Goal: Task Accomplishment & Management: Manage account settings

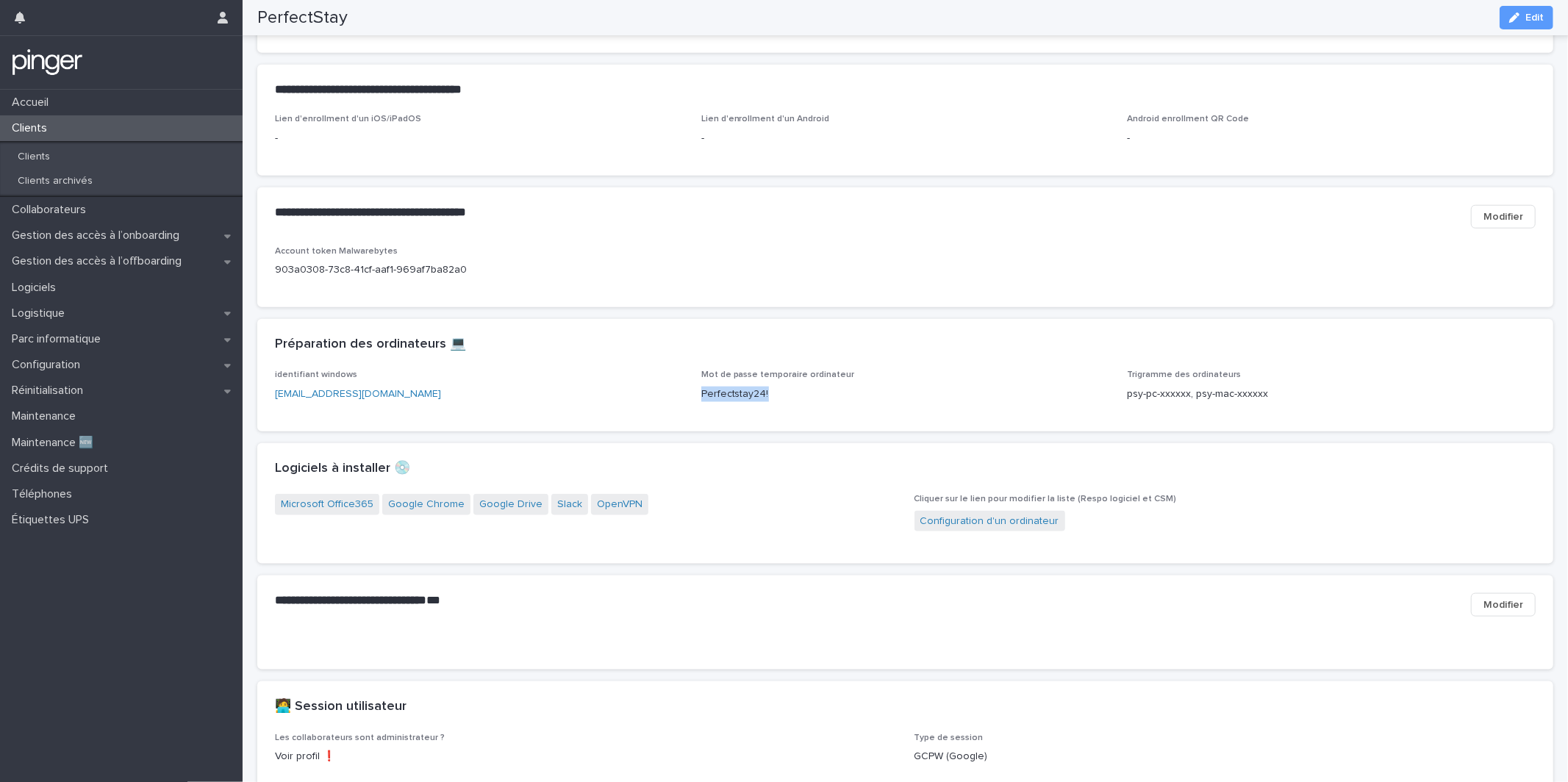
scroll to position [1257, 0]
click at [148, 251] on div "Gestion des accès à l’offboarding" at bounding box center [121, 262] width 242 height 26
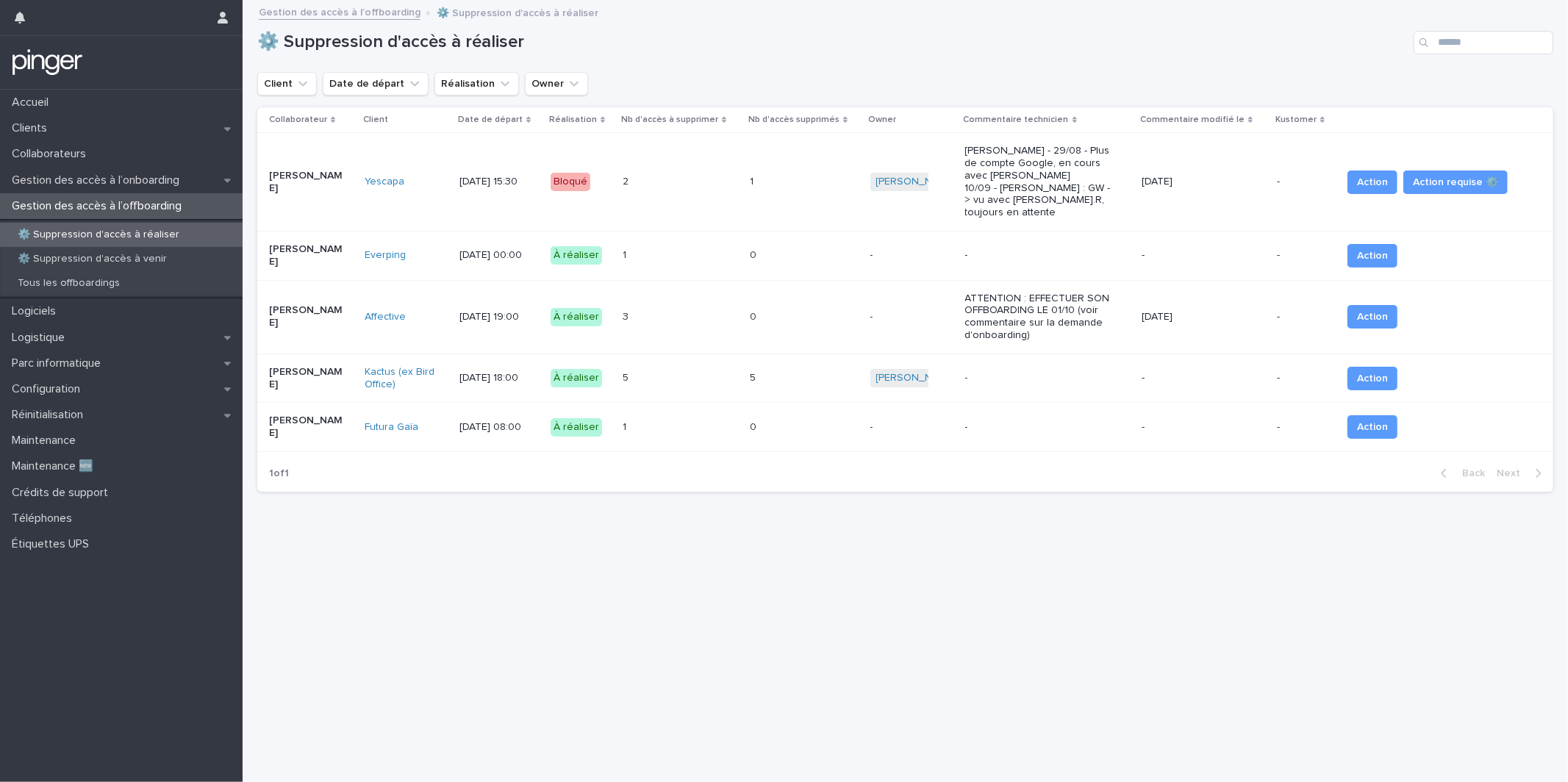
click at [337, 427] on td "Paul Herment" at bounding box center [308, 427] width 101 height 49
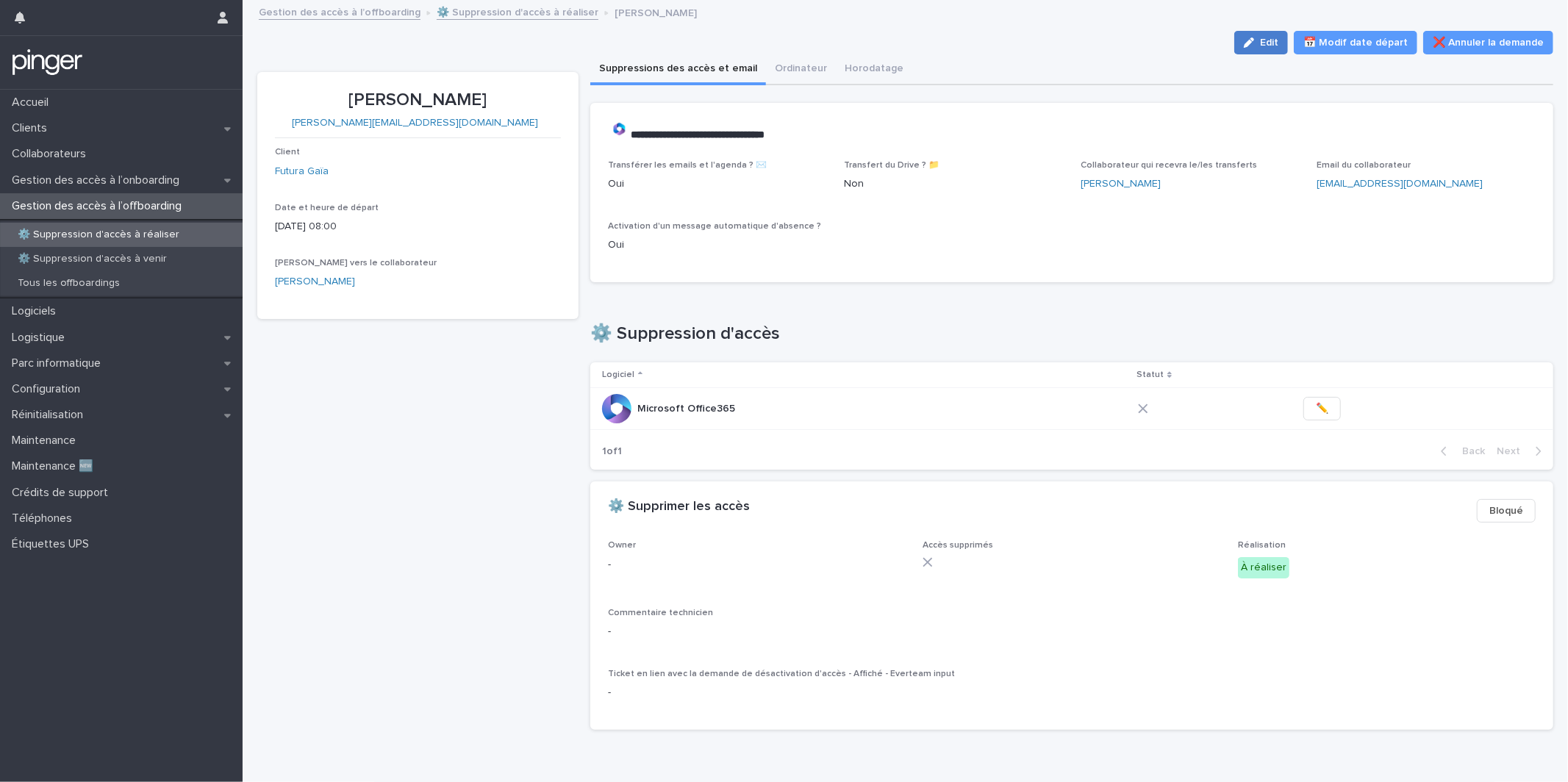
click at [1262, 50] on button "Edit" at bounding box center [1261, 42] width 54 height 23
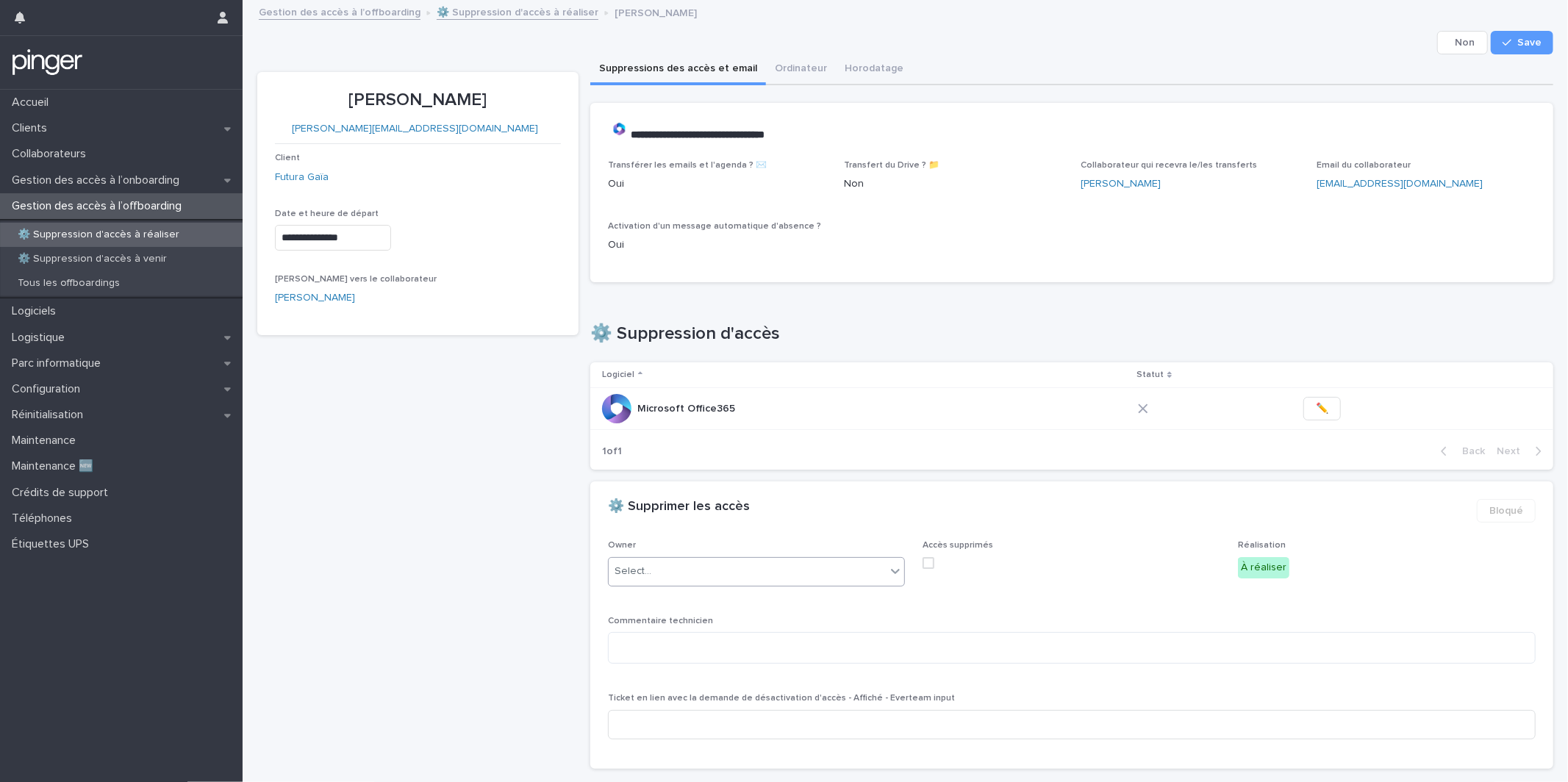
click at [682, 576] on div "Select..." at bounding box center [747, 572] width 278 height 24
type input "*****"
click at [1521, 21] on div "Gestion des accès à l’offboarding ⚙️ Suppression d'accès à réaliser Paul Herment" at bounding box center [912, 14] width 1321 height 21
click at [1518, 43] on span "Save" at bounding box center [1529, 43] width 24 height 10
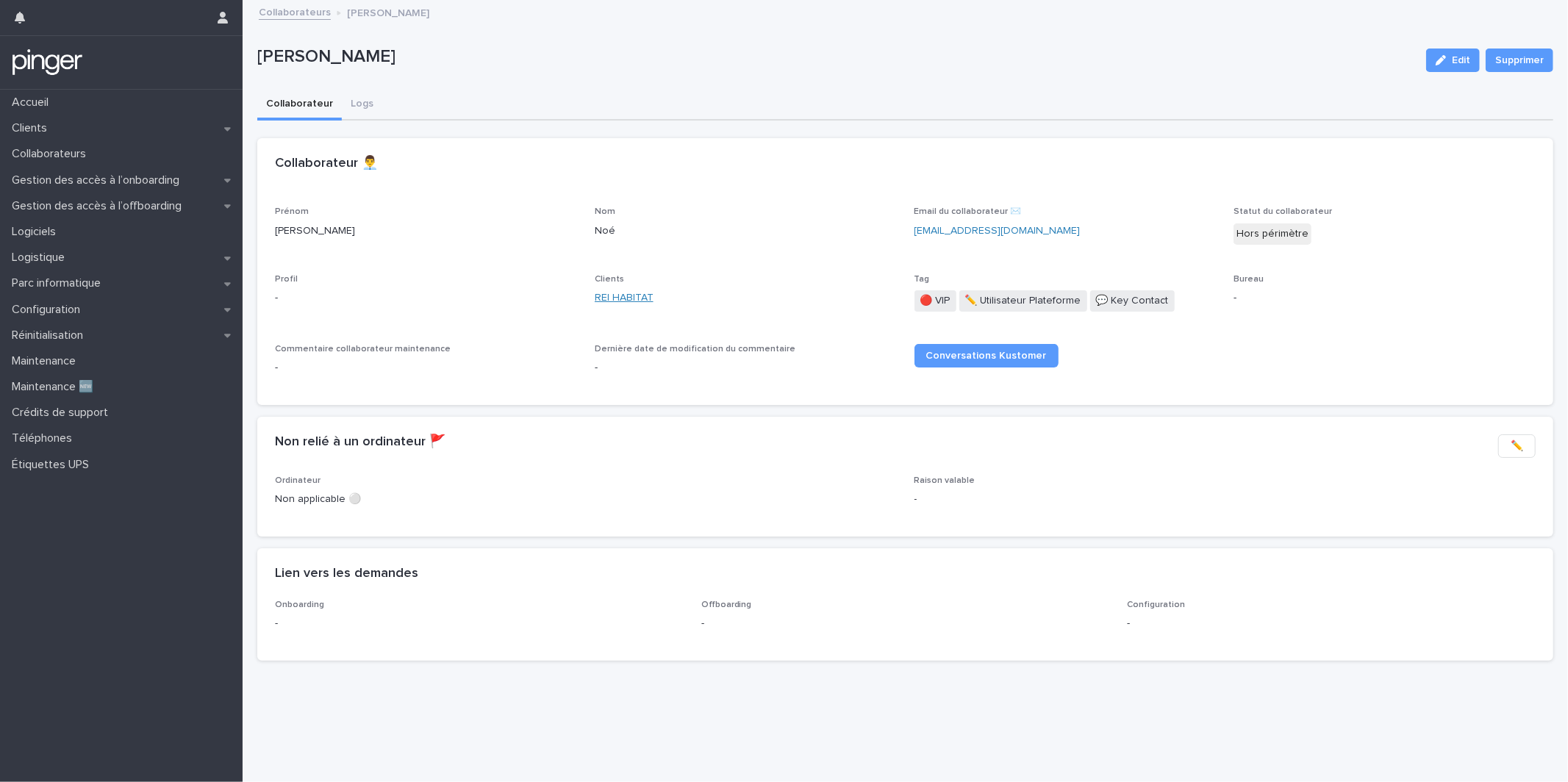
click at [623, 293] on link "REI HABITAT" at bounding box center [623, 298] width 59 height 15
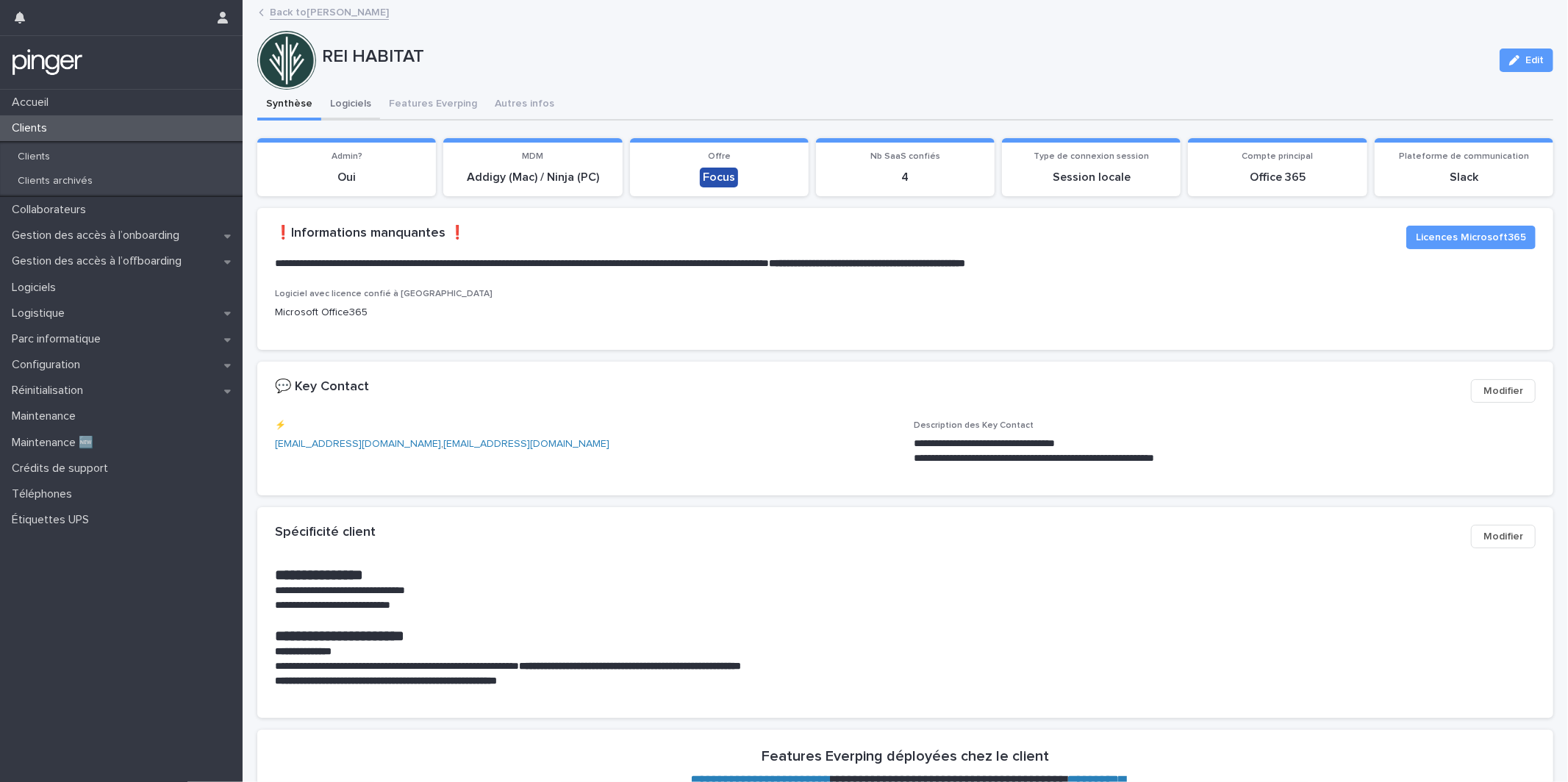
click at [358, 104] on button "Logiciels" at bounding box center [350, 105] width 59 height 31
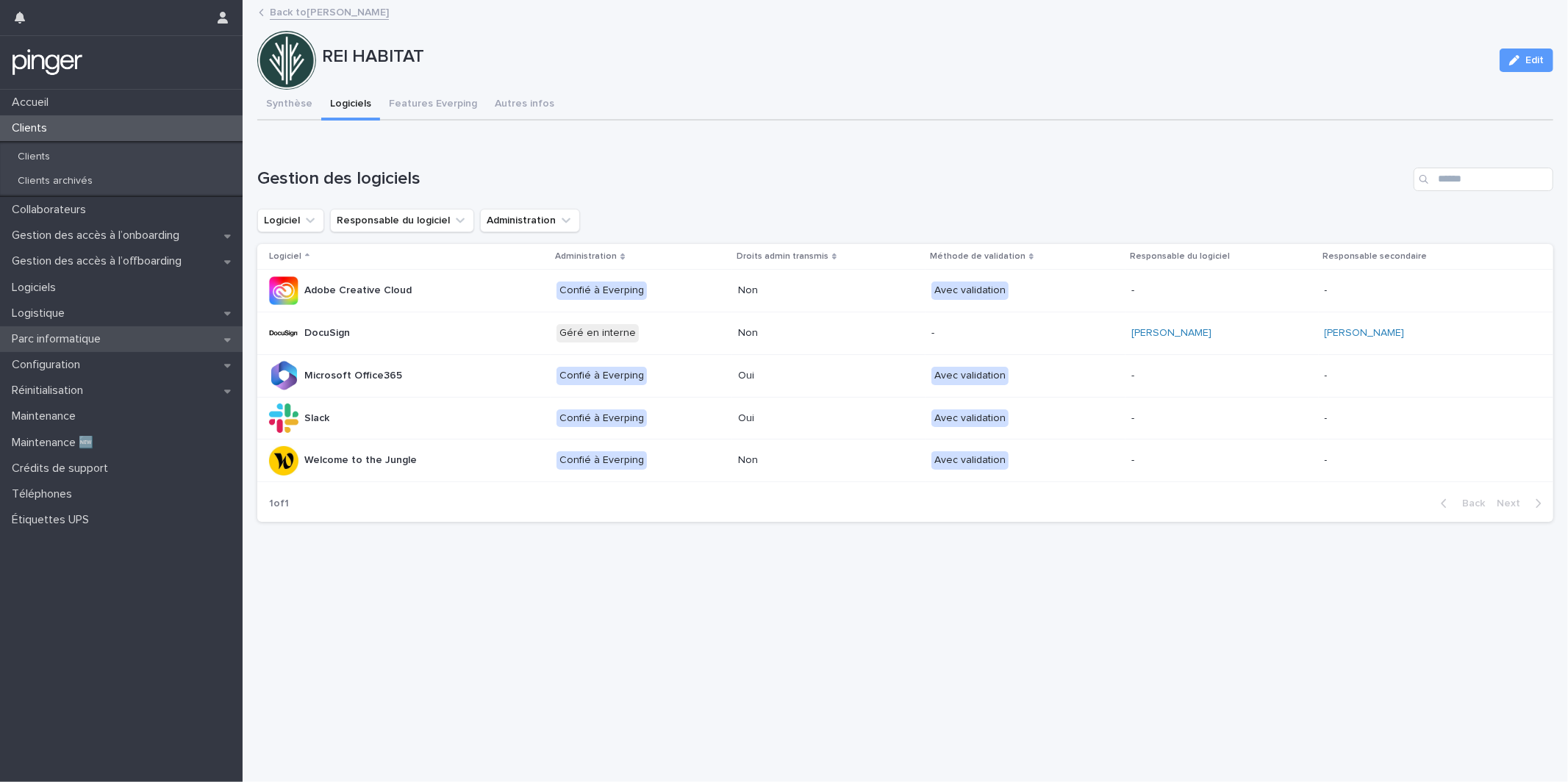
click at [110, 334] on p "Parc informatique" at bounding box center [59, 339] width 106 height 14
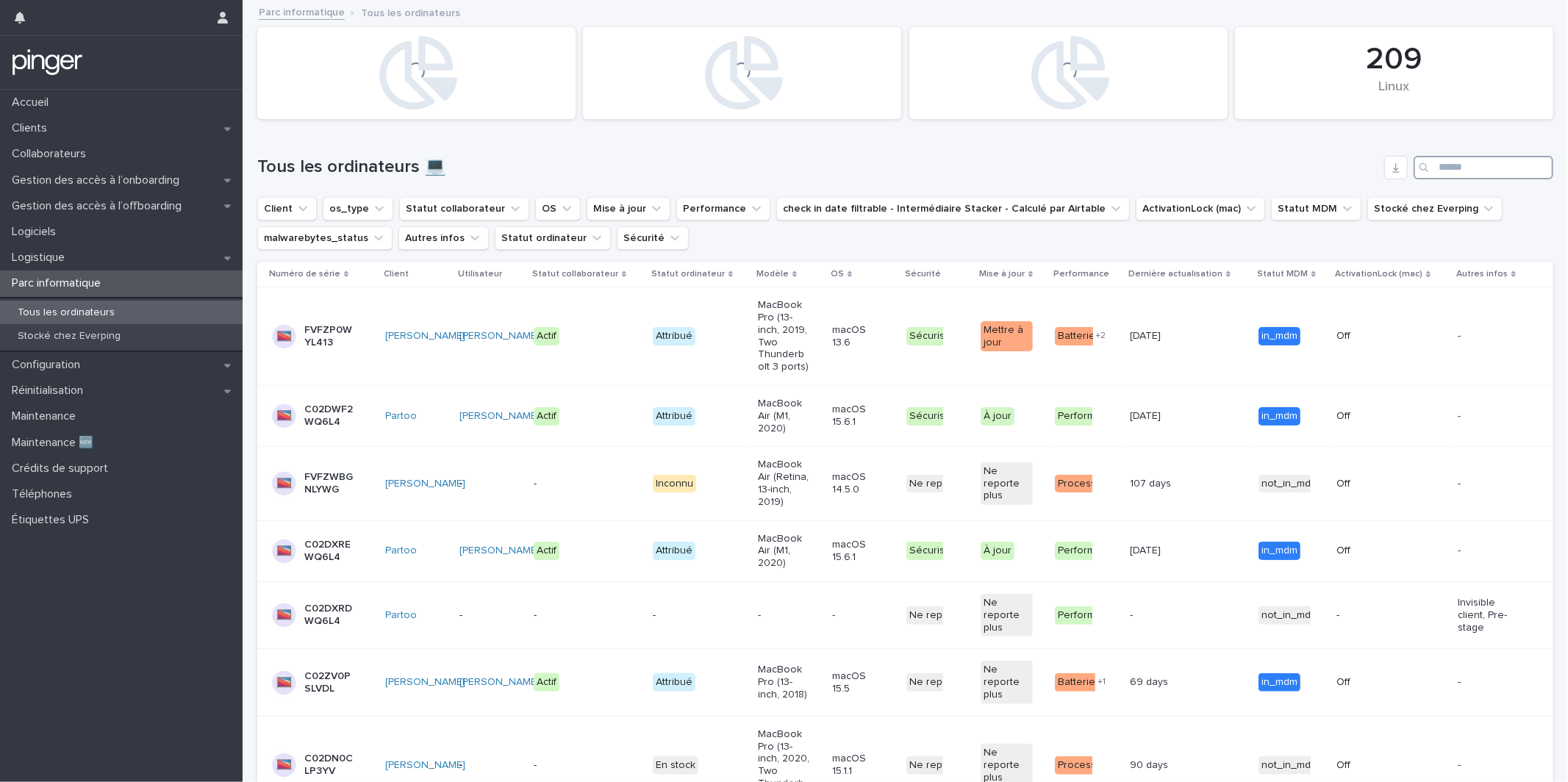
click at [1529, 161] on input "Search" at bounding box center [1483, 168] width 139 height 23
paste input "**********"
type input "**********"
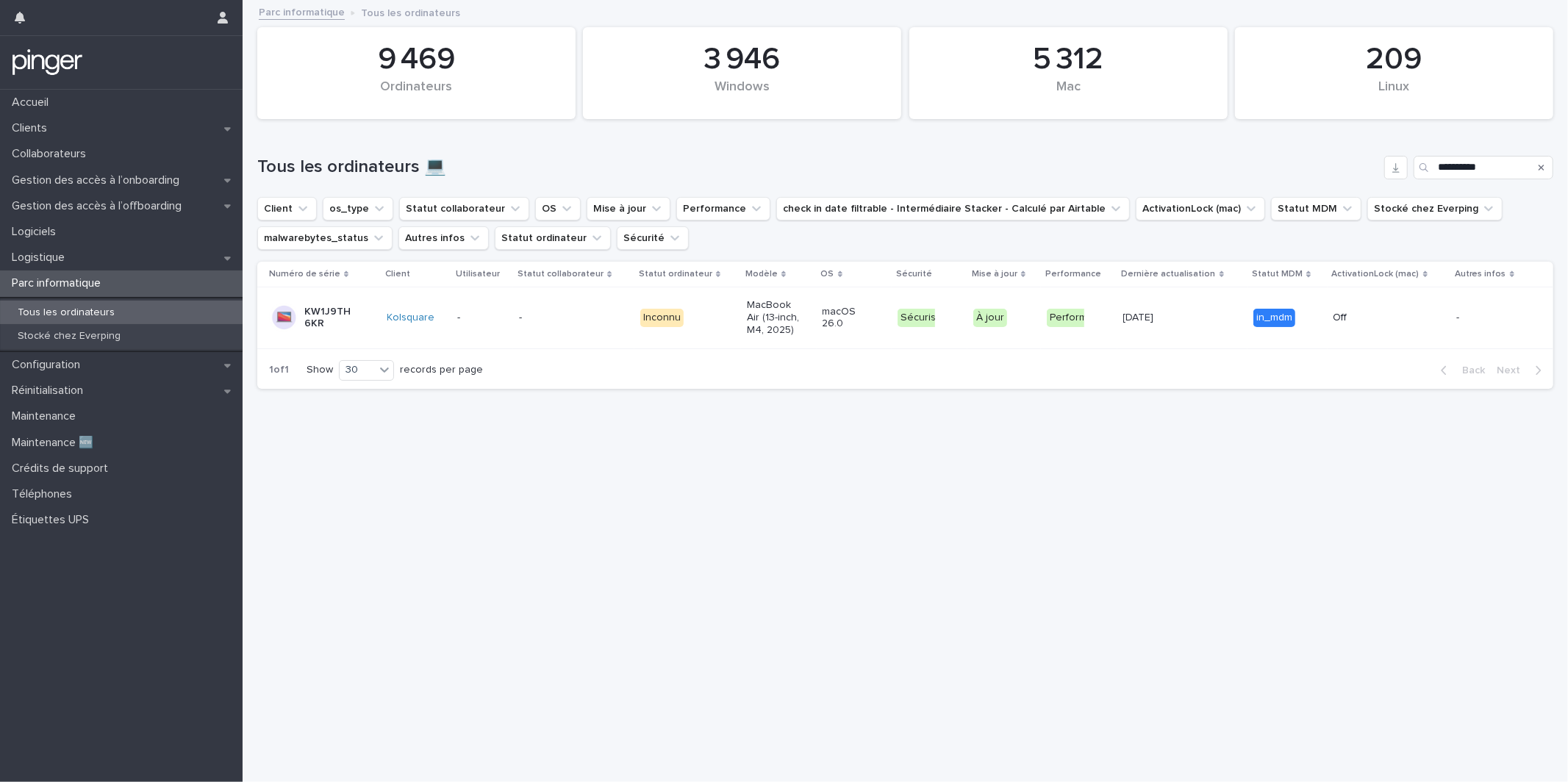
click at [796, 309] on div "MacBook Air (13-inch, M4, 2025)" at bounding box center [778, 317] width 64 height 48
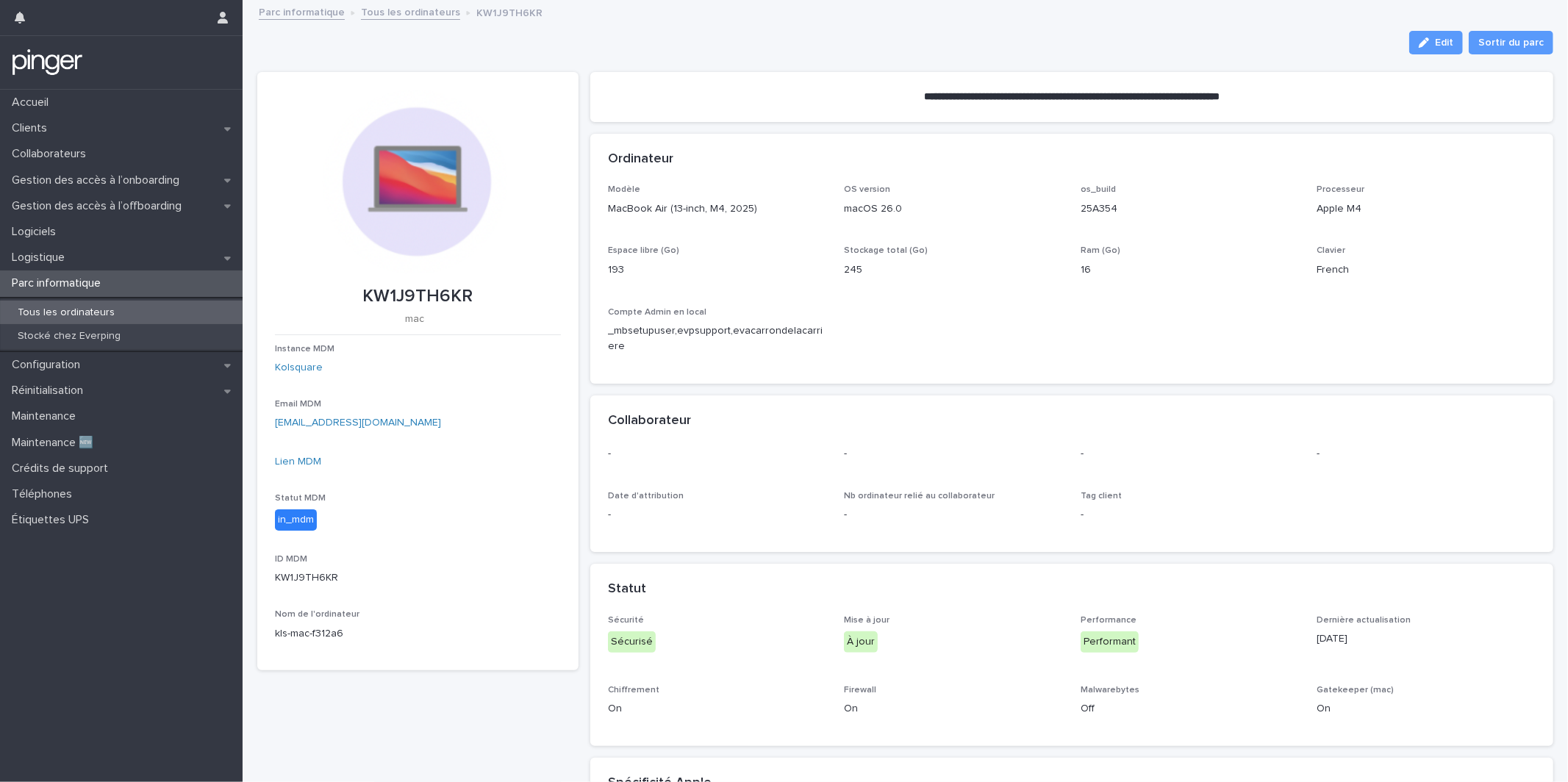
drag, startPoint x: 297, startPoint y: 460, endPoint x: 558, endPoint y: 474, distance: 261.4
click at [565, 469] on section "KW1J9TH6KR mac Instance MDM Kolsquare Email MDM evacarrondlc@gmail.com Lien MDM…" at bounding box center [417, 371] width 321 height 599
click at [1435, 43] on div "button" at bounding box center [1427, 43] width 16 height 10
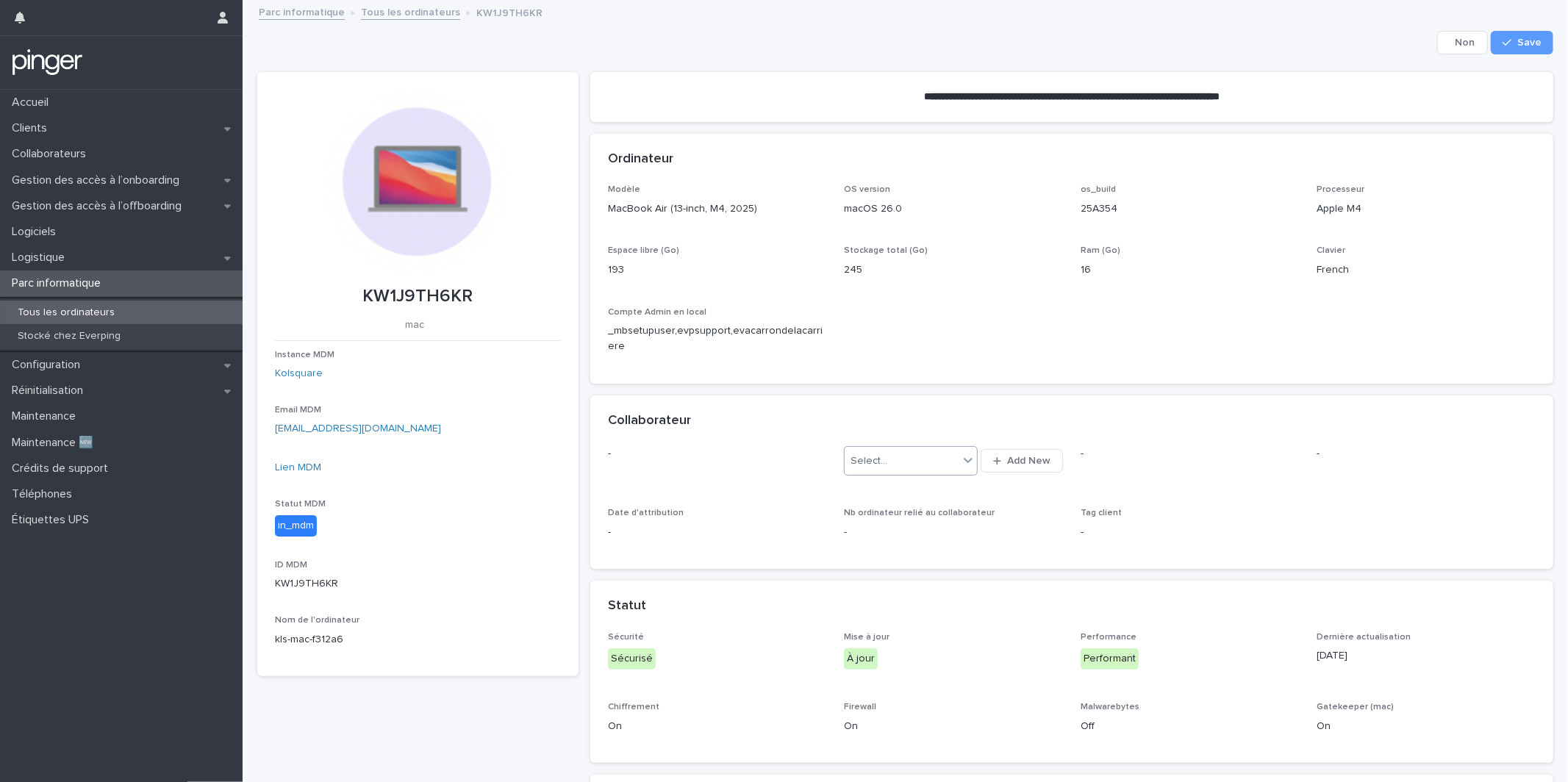
click at [886, 460] on div "Select..." at bounding box center [901, 461] width 114 height 24
type input "*****"
click at [912, 461] on div "Select..." at bounding box center [901, 461] width 114 height 24
type input "*******"
click at [908, 488] on div "Eva Carron de la Carrière" at bounding box center [911, 489] width 132 height 26
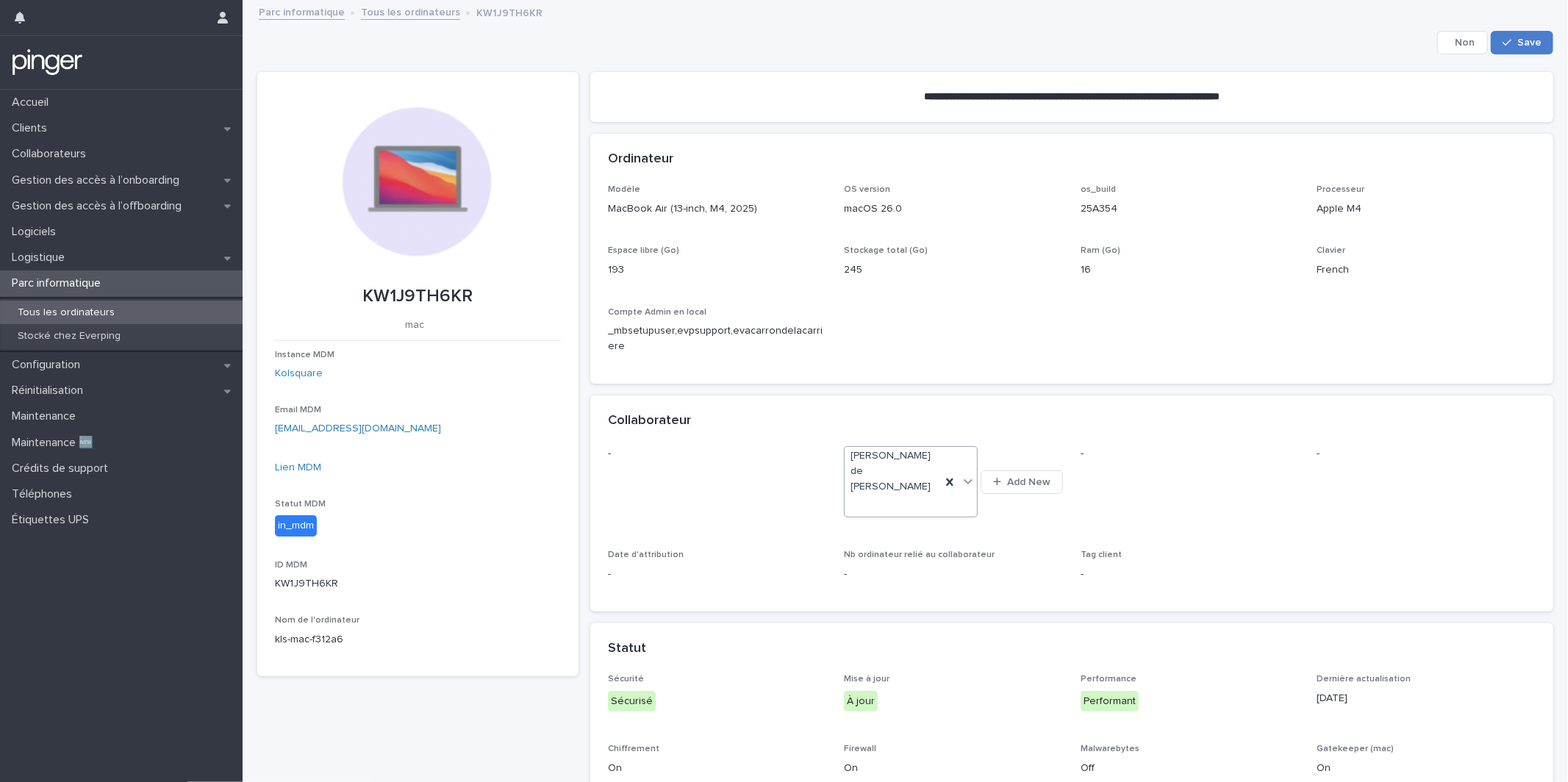
click at [1525, 41] on span "Save" at bounding box center [1529, 43] width 24 height 10
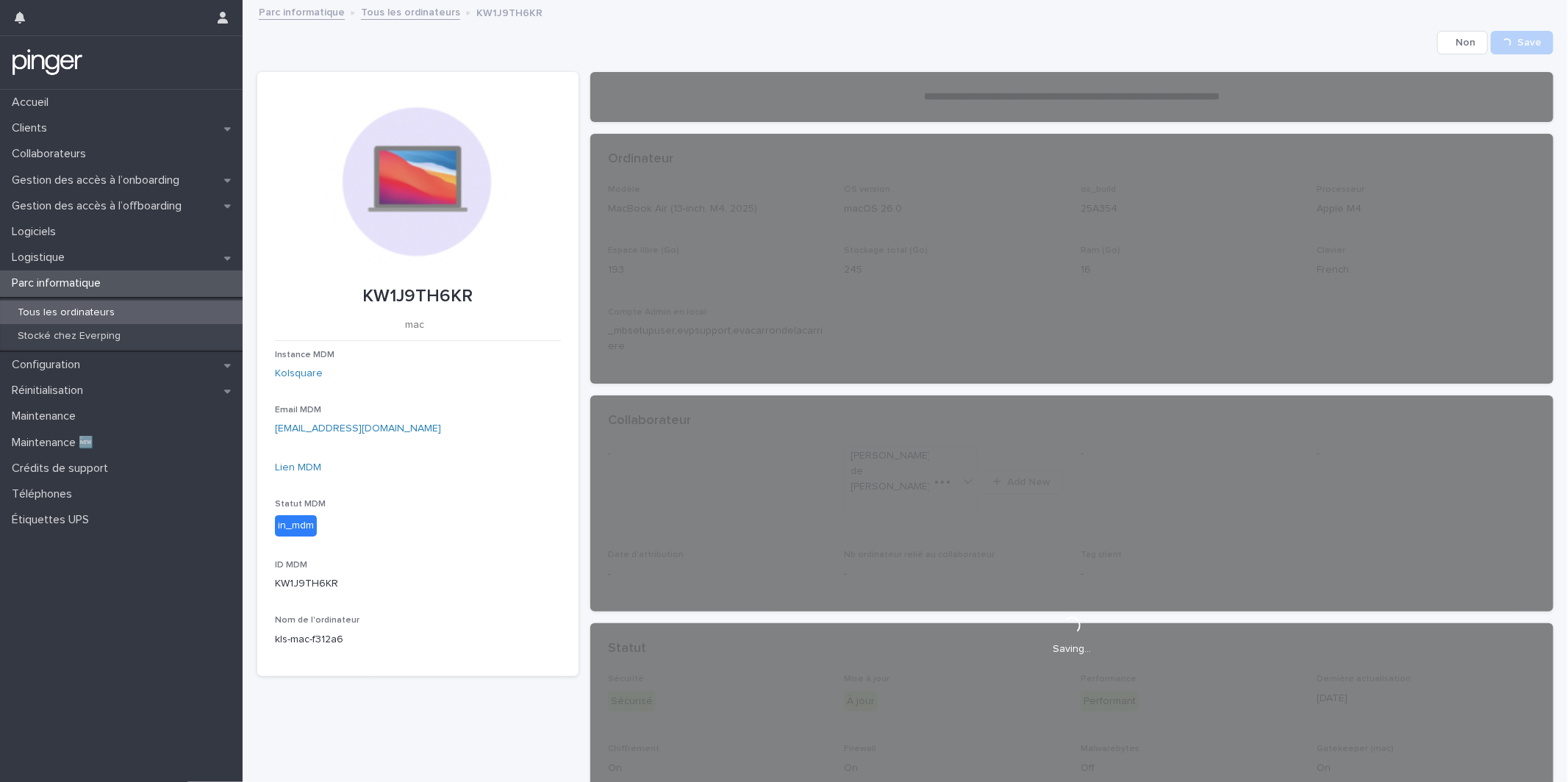
click at [825, 359] on div "Compte Admin en local _mbsetupuser,evpsupport,evacarrondelacarriere" at bounding box center [718, 337] width 219 height 59
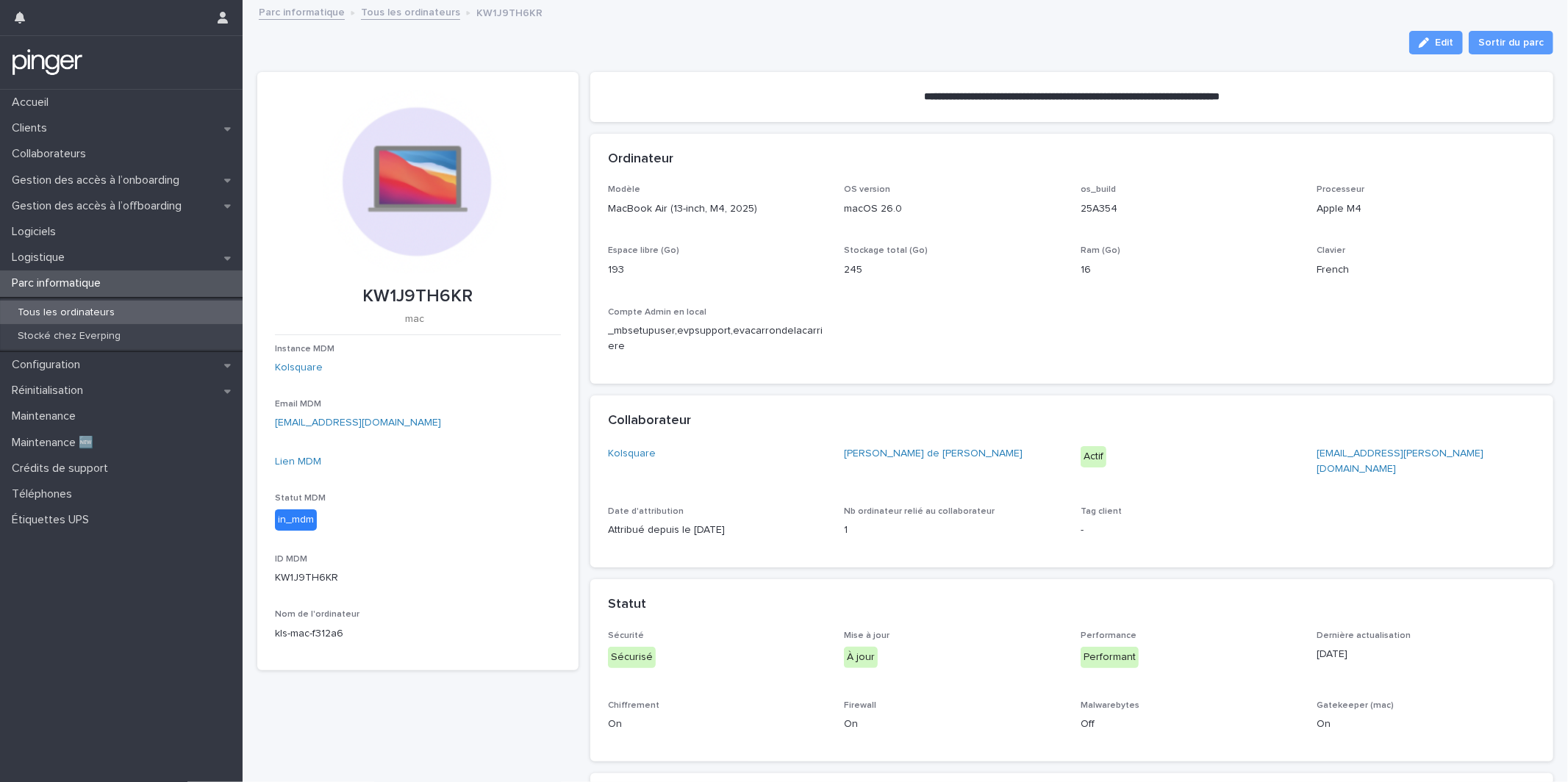
click at [1428, 57] on div "**********" at bounding box center [1072, 606] width 963 height 1098
click at [312, 457] on link "Lien MDM" at bounding box center [298, 461] width 47 height 10
click at [421, 286] on p "KW1J9TH6KR" at bounding box center [417, 296] width 286 height 21
copy p "KW1J9TH6KR"
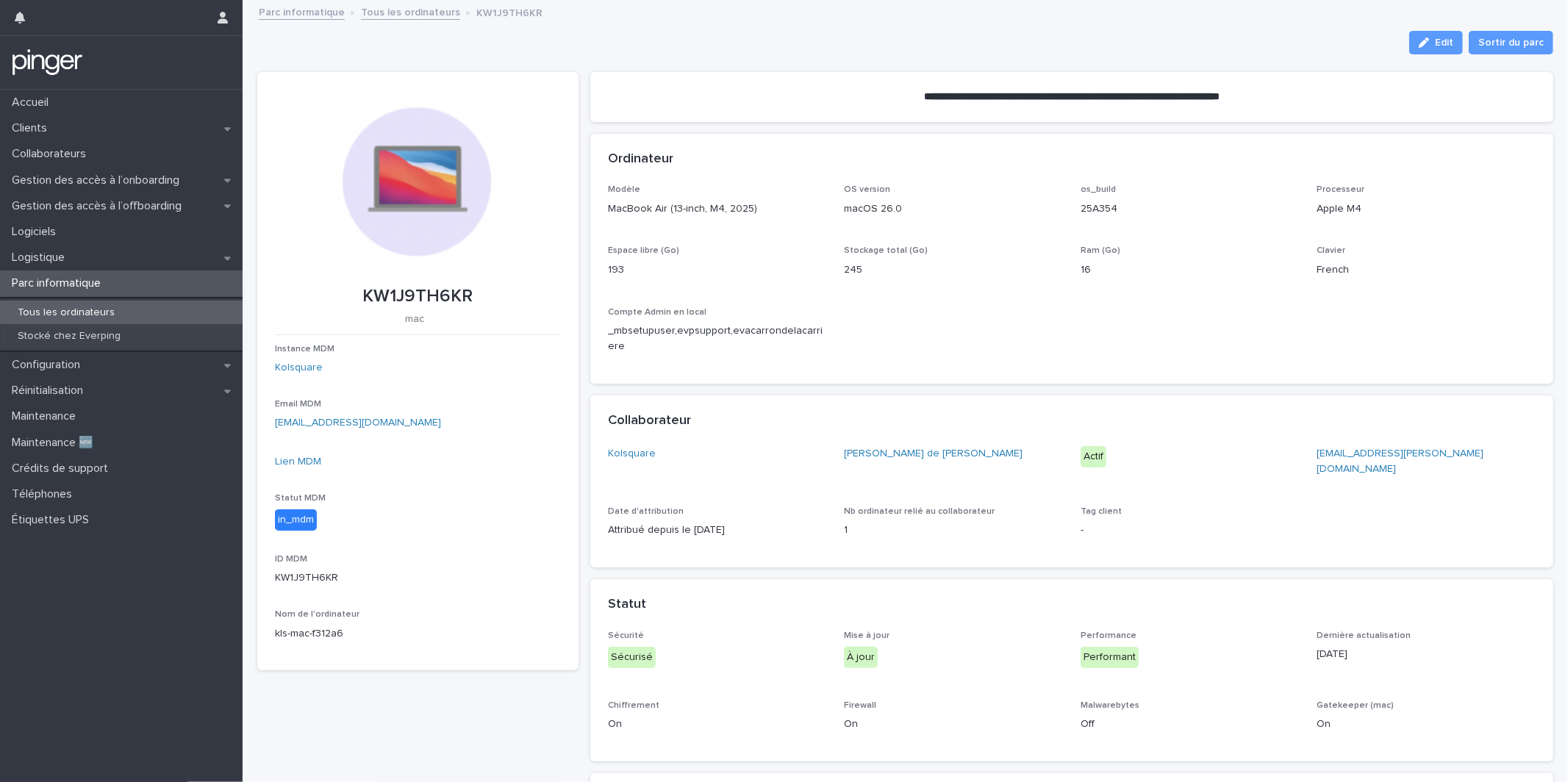
click at [812, 349] on p "_mbsetupuser,evpsupport,evacarrondelacarriere" at bounding box center [718, 339] width 219 height 31
click at [1444, 48] on button "Edit" at bounding box center [1436, 42] width 54 height 23
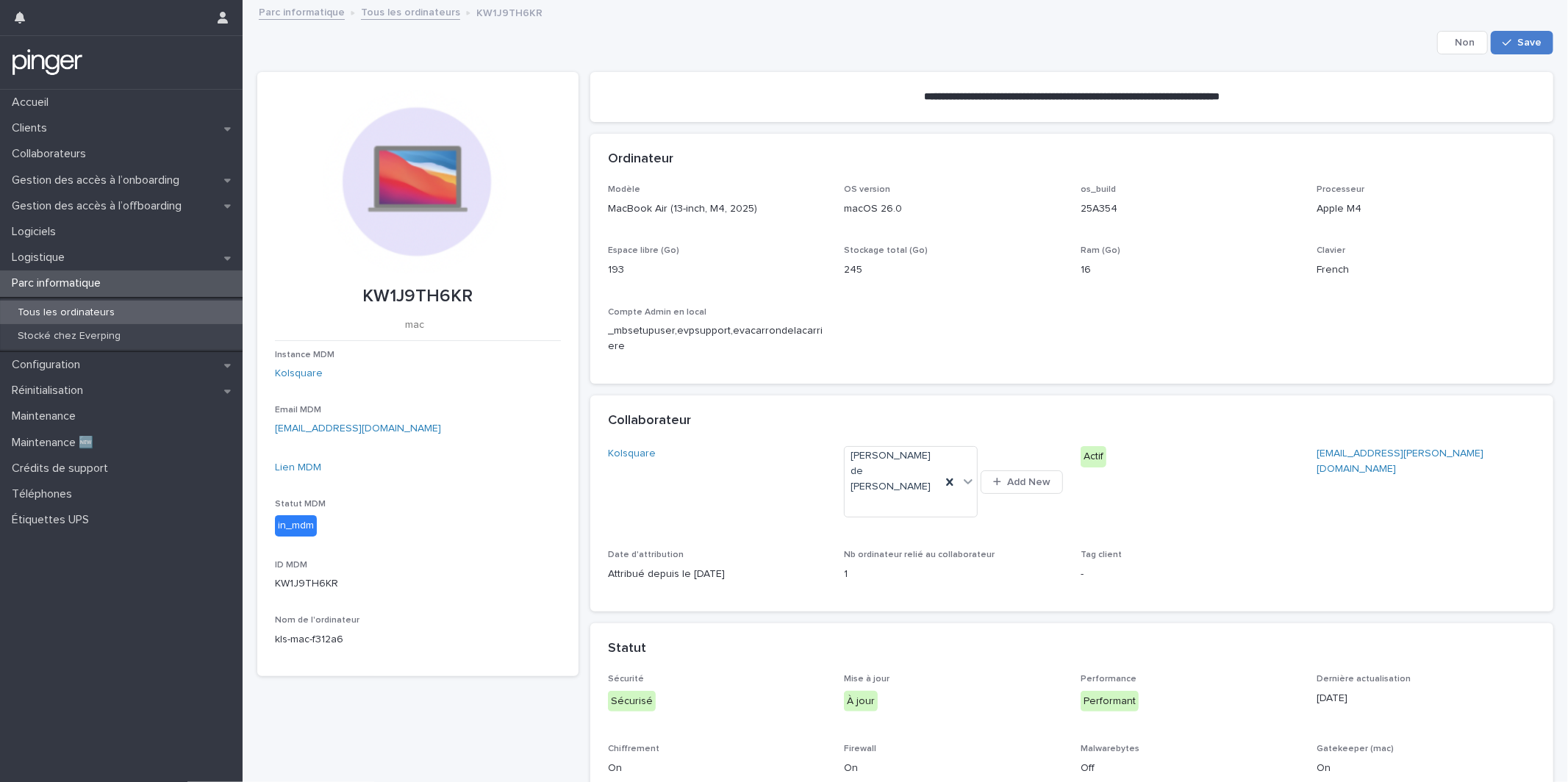
click at [1521, 43] on span "Save" at bounding box center [1529, 43] width 24 height 10
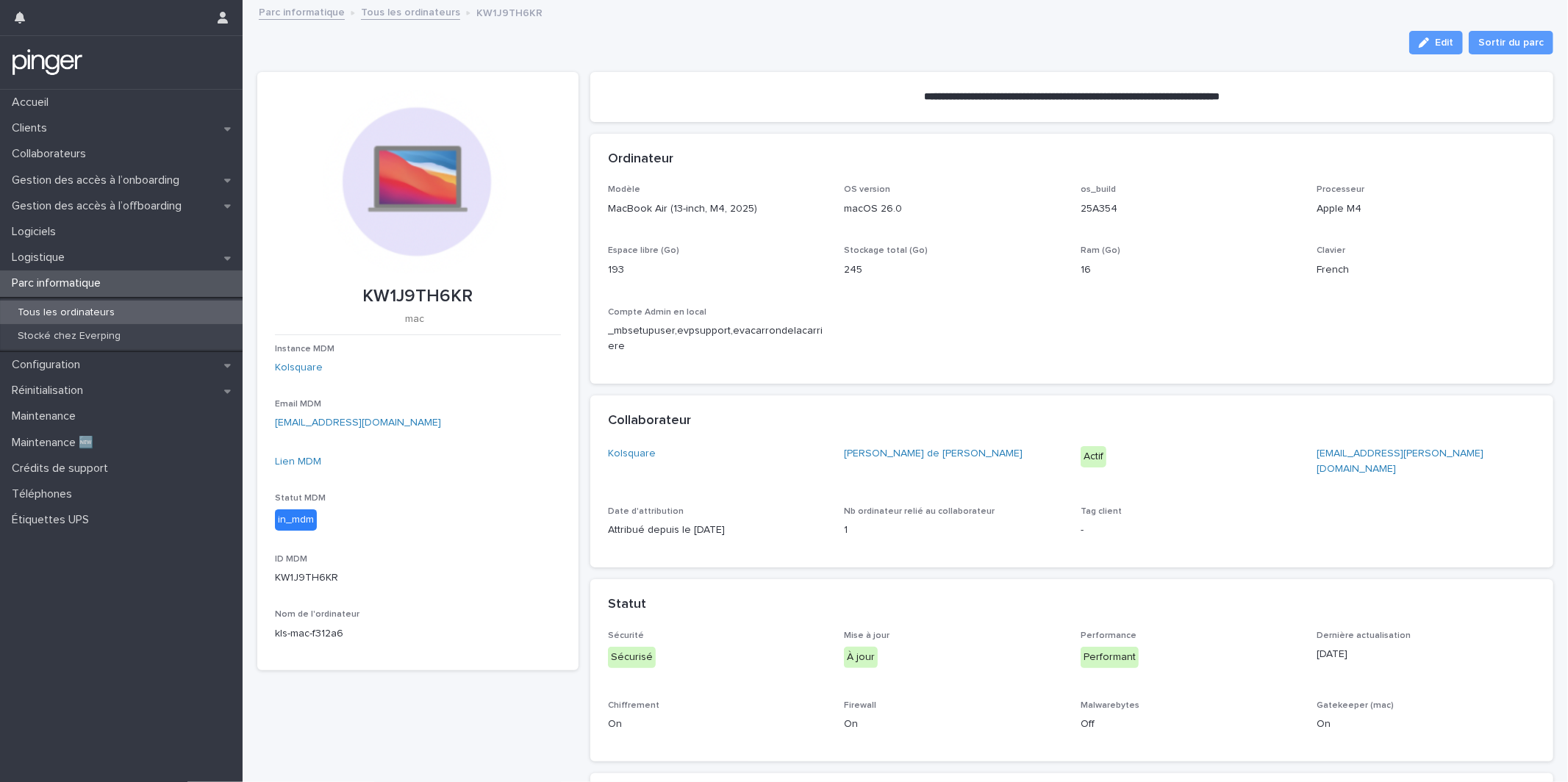
click at [747, 260] on div "193" at bounding box center [718, 268] width 219 height 19
click at [672, 318] on div "Compte Admin en local _mbsetupuser,evpsupport,evacarrondelacarriere" at bounding box center [718, 337] width 219 height 59
click at [685, 341] on p "_mbsetupuser,evpsupport,evacarrondelacarriere" at bounding box center [718, 339] width 219 height 31
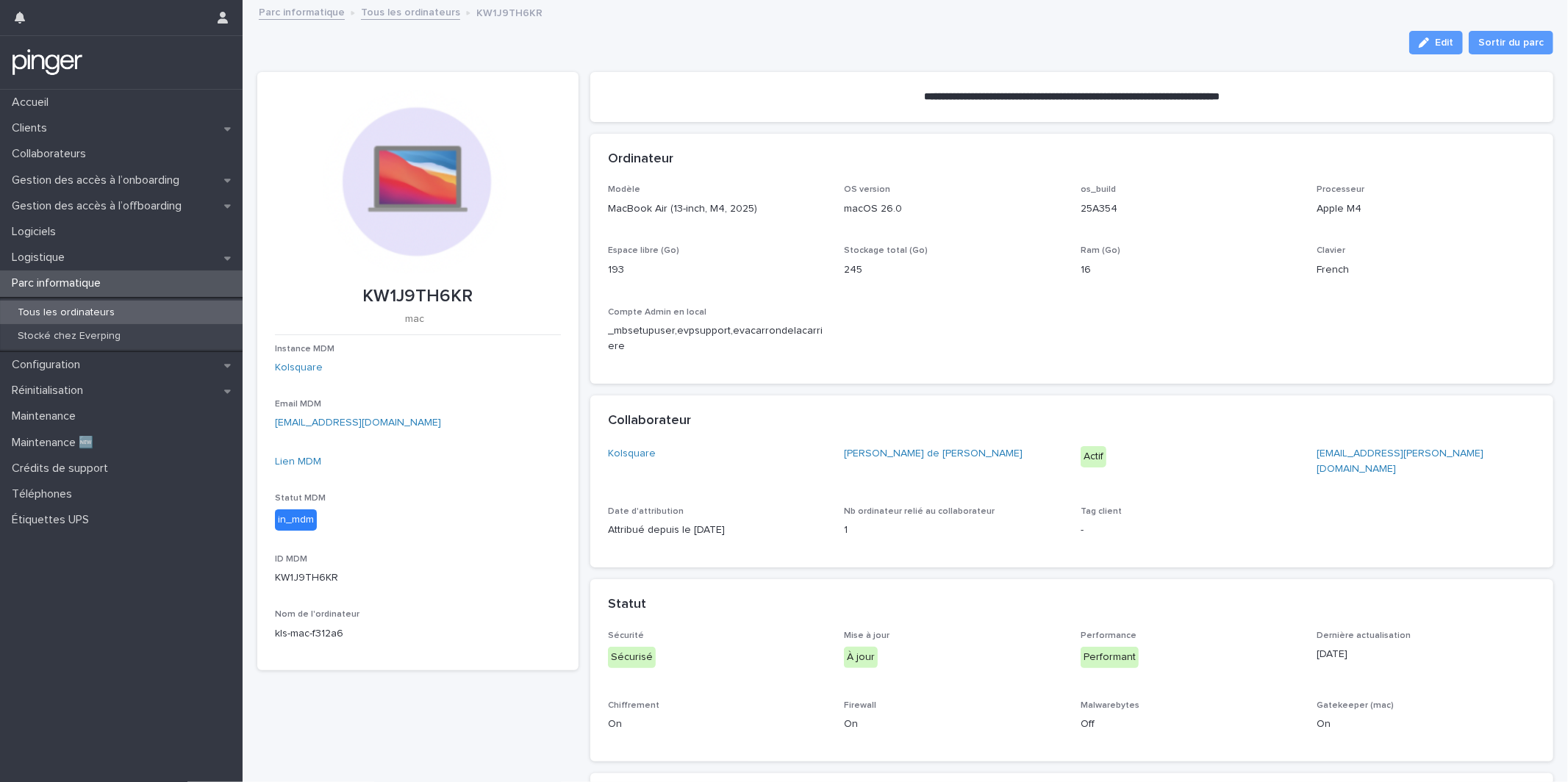
click at [685, 341] on p "_mbsetupuser,evpsupport,evacarrondelacarriere" at bounding box center [718, 339] width 219 height 31
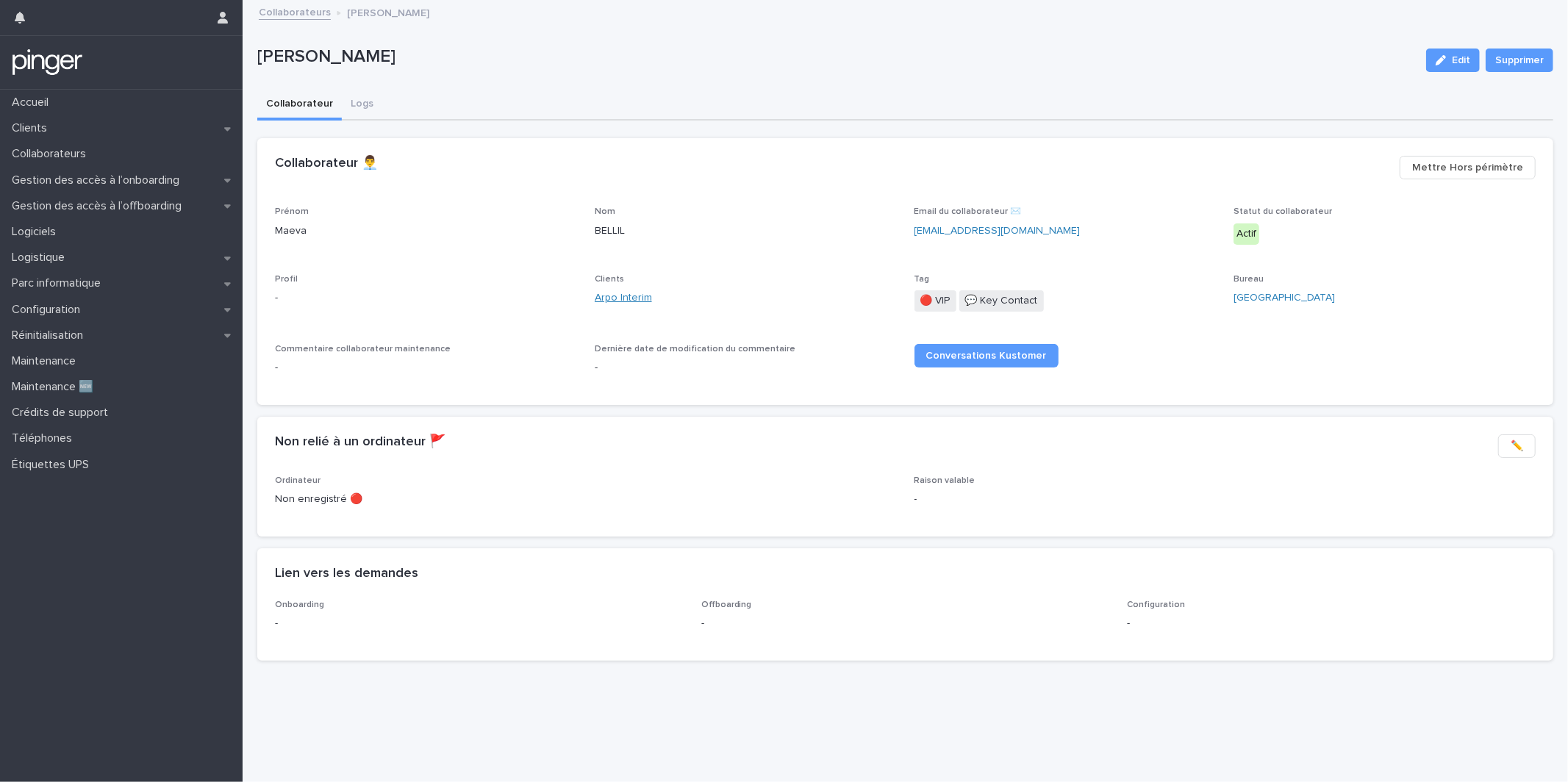
click at [611, 291] on link "Arpo Interim" at bounding box center [623, 298] width 57 height 15
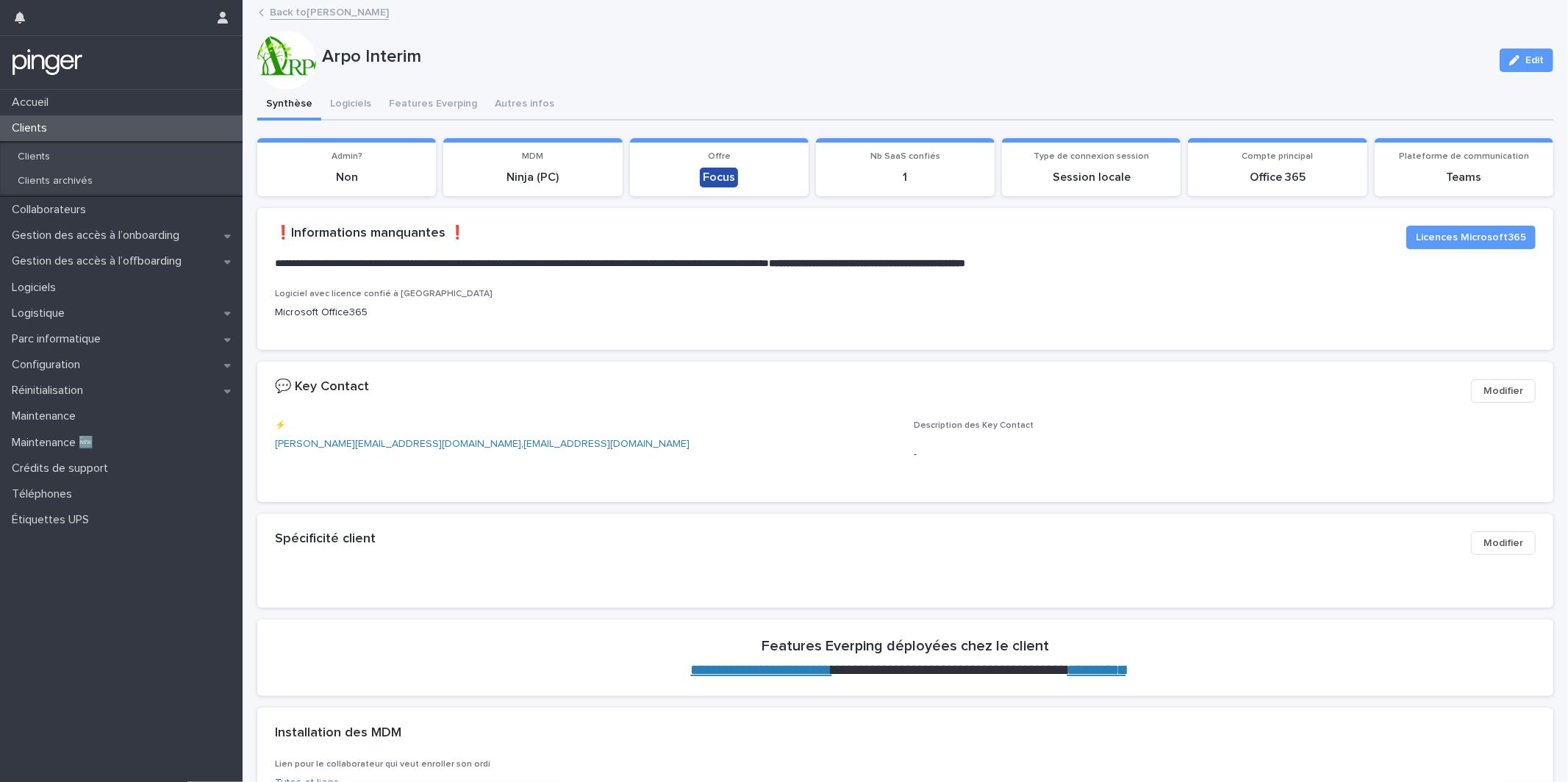
scroll to position [1479, 0]
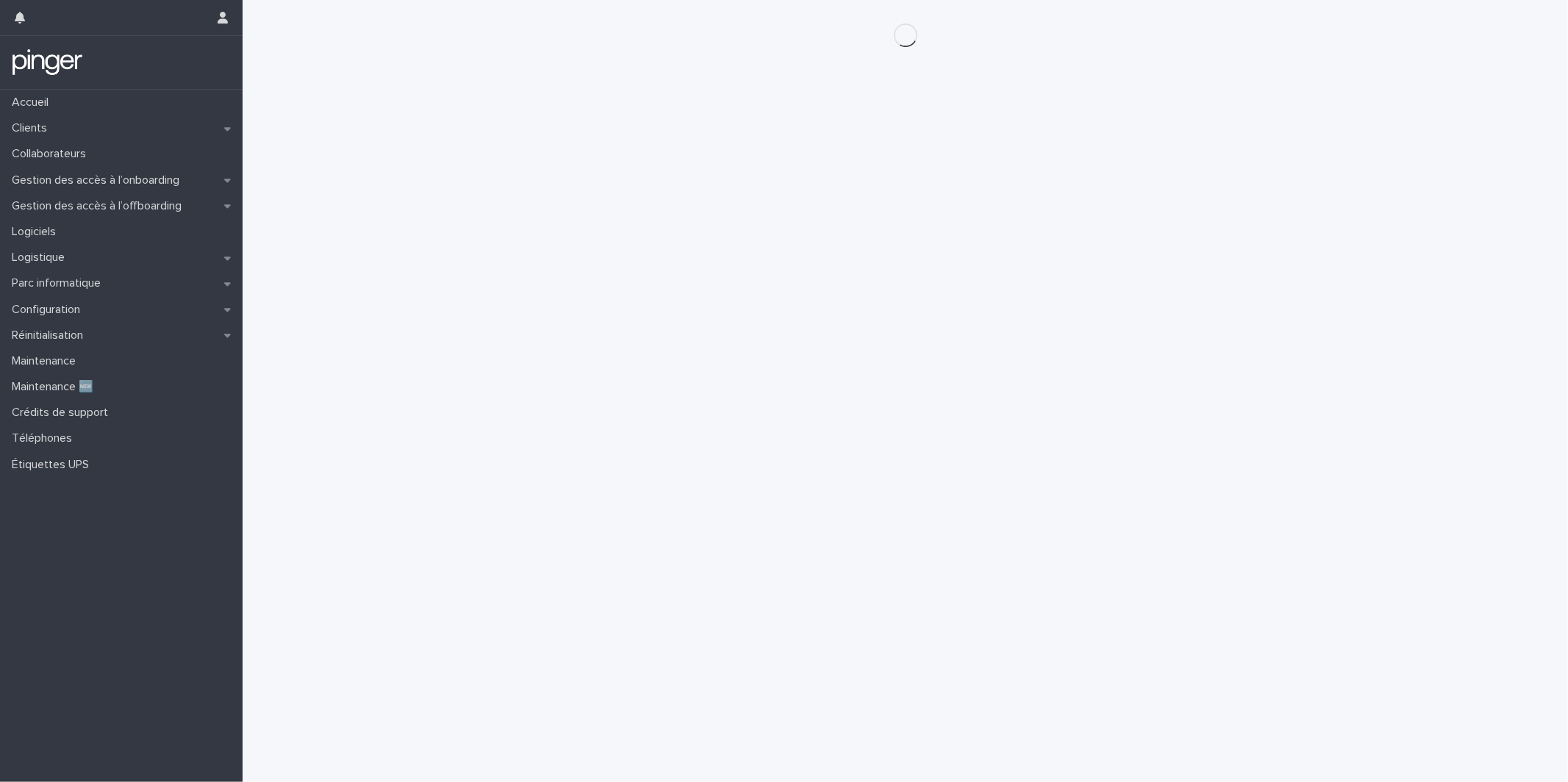
click at [1094, 282] on div "Loading... Saving… Loading... Saving…" at bounding box center [905, 373] width 1311 height 746
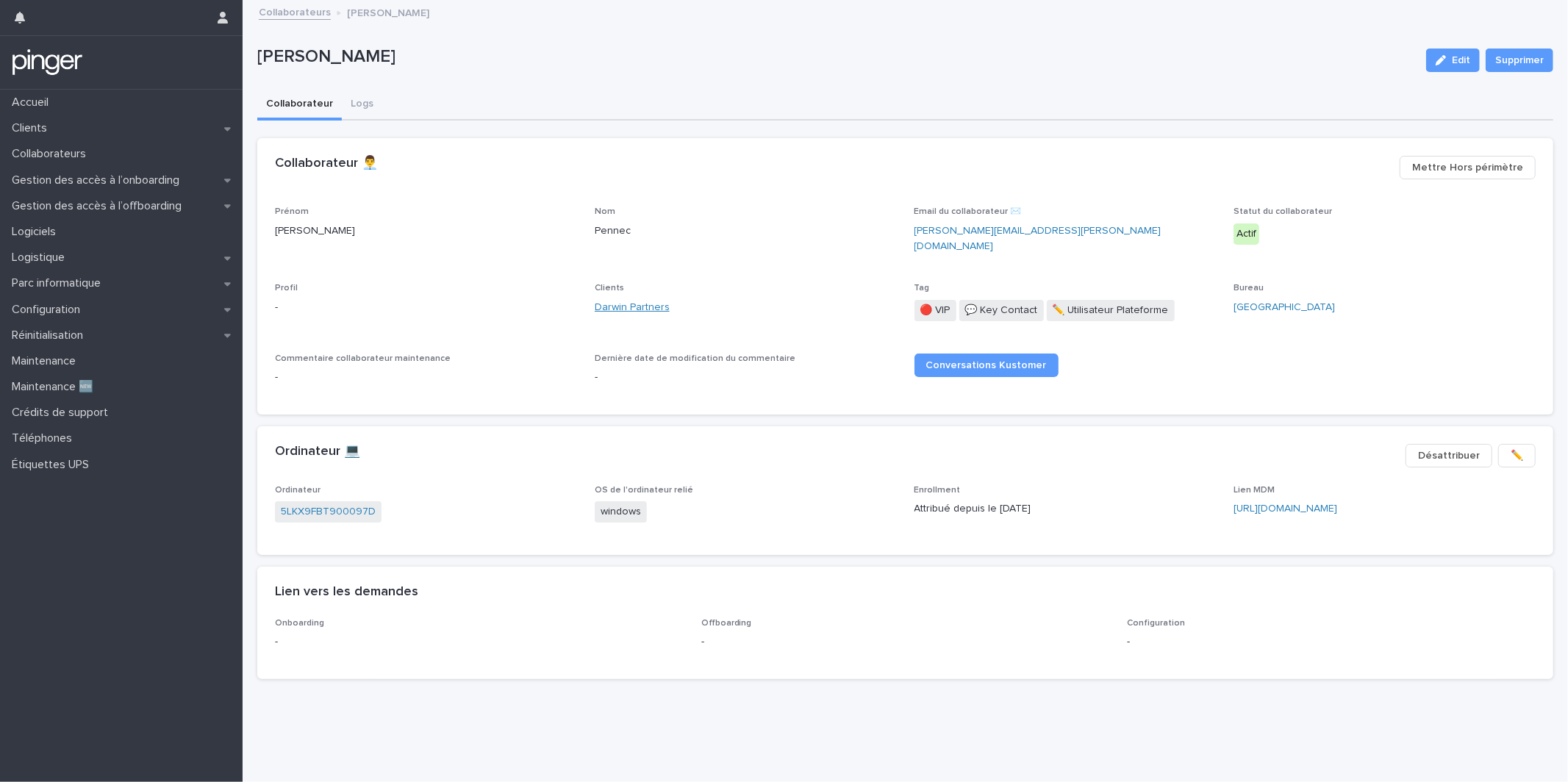
click at [628, 300] on link "Darwin Partners" at bounding box center [631, 307] width 75 height 15
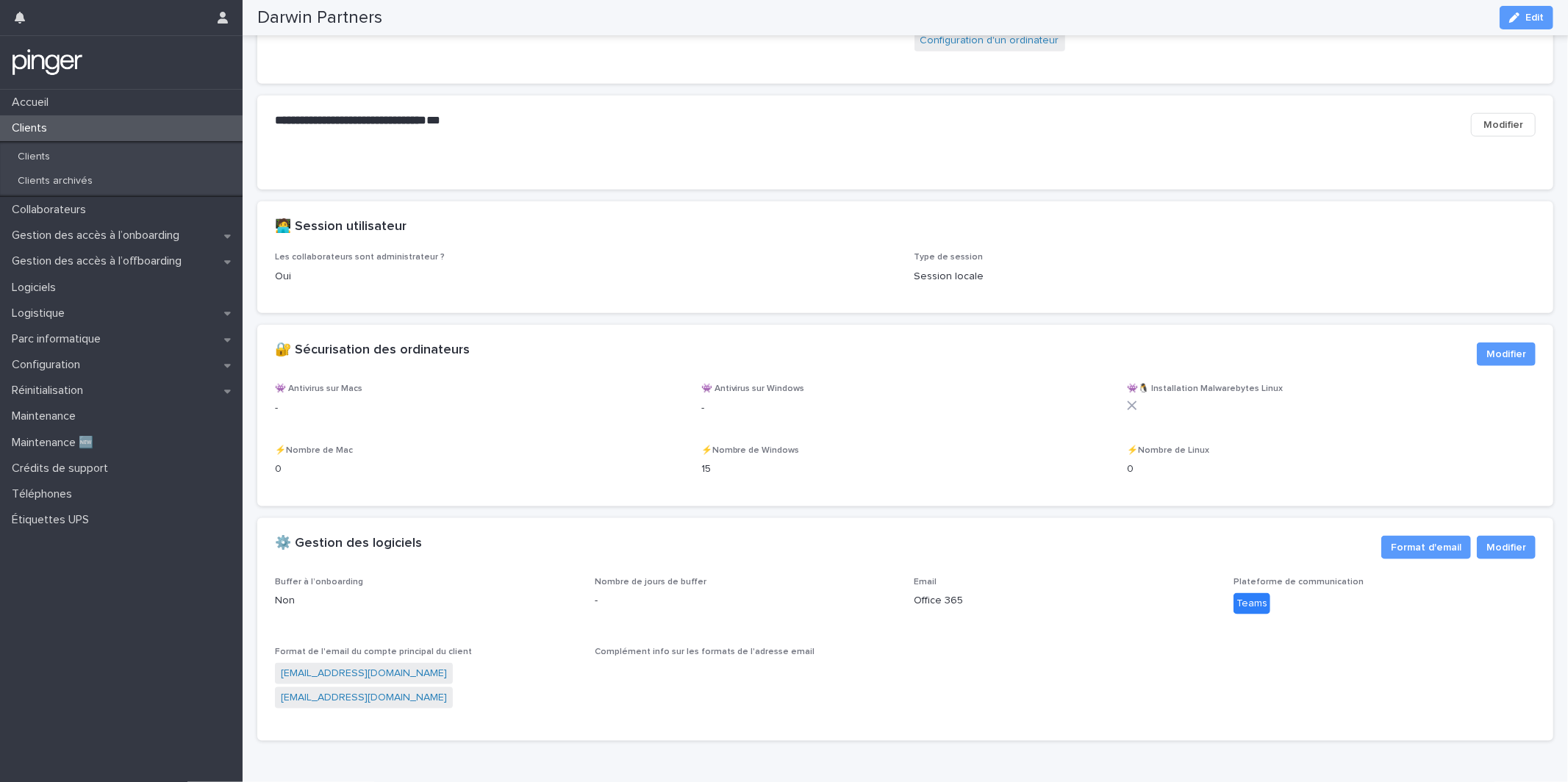
scroll to position [1460, 0]
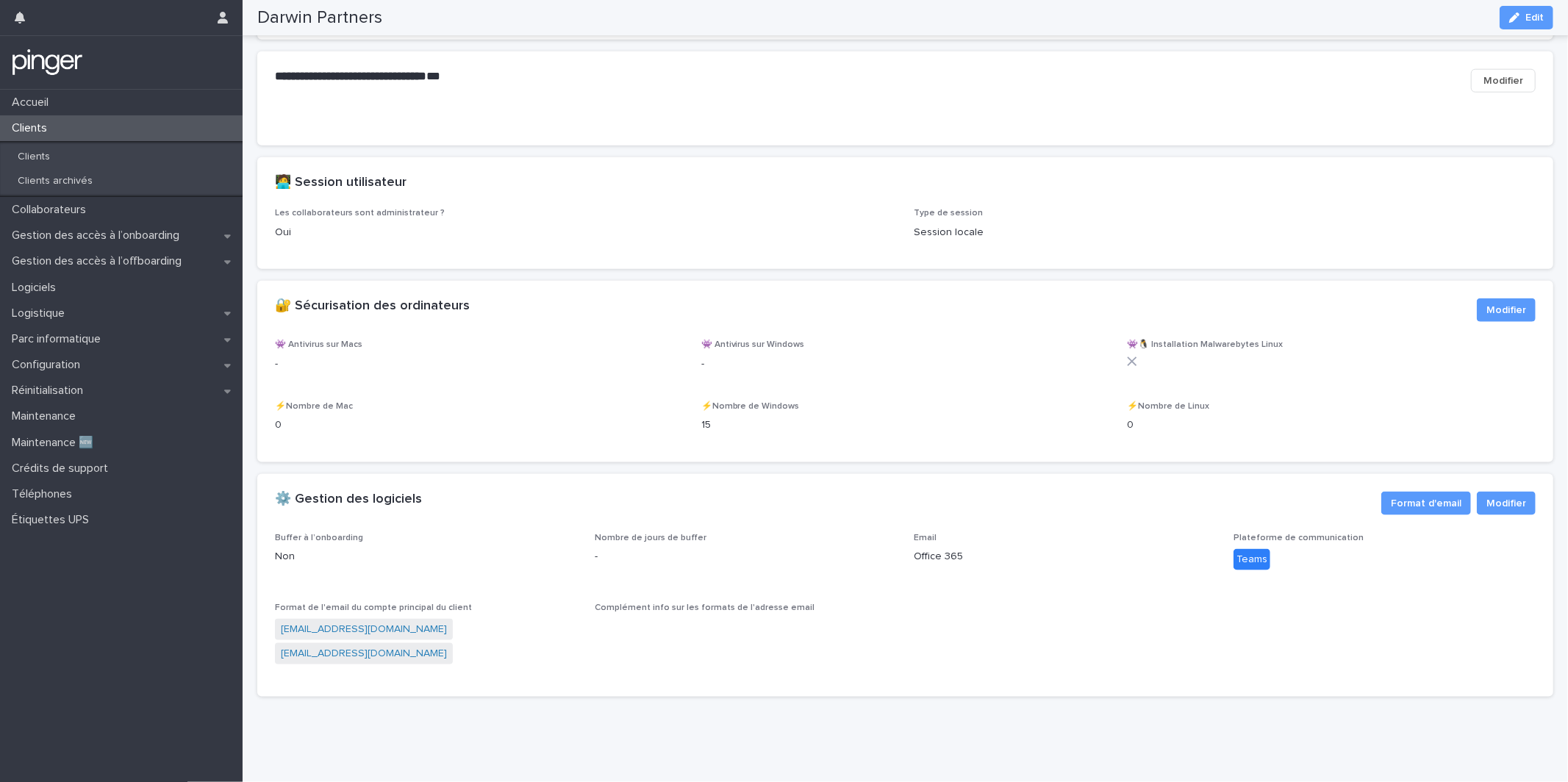
click at [755, 283] on div "🔐 Sécurisation des ordinateurs Modifier" at bounding box center [904, 310] width 1296 height 59
click at [122, 304] on div "Logistique" at bounding box center [121, 313] width 242 height 26
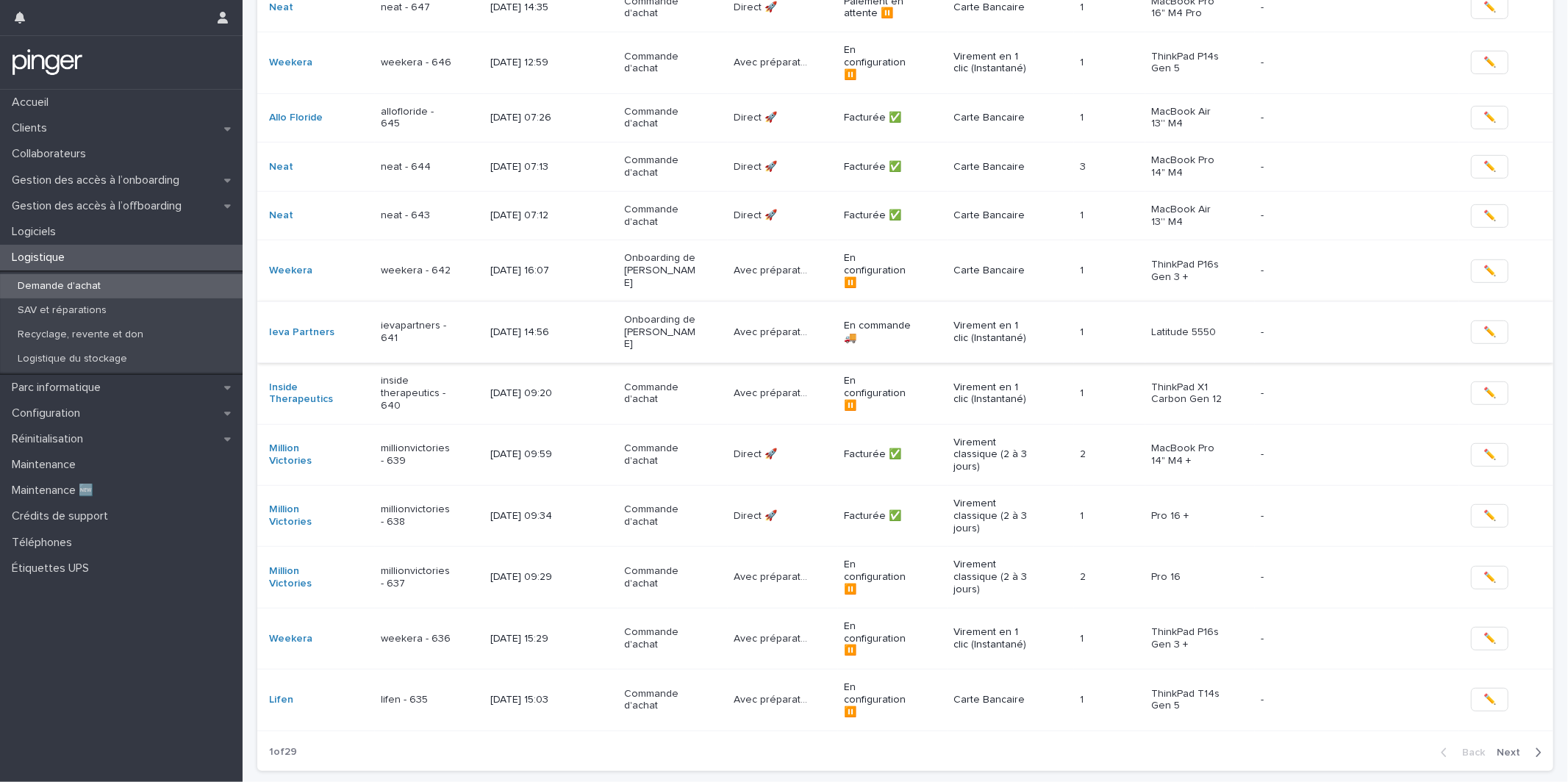
scroll to position [582, 0]
click at [624, 689] on p "Commande d'achat" at bounding box center [660, 701] width 73 height 25
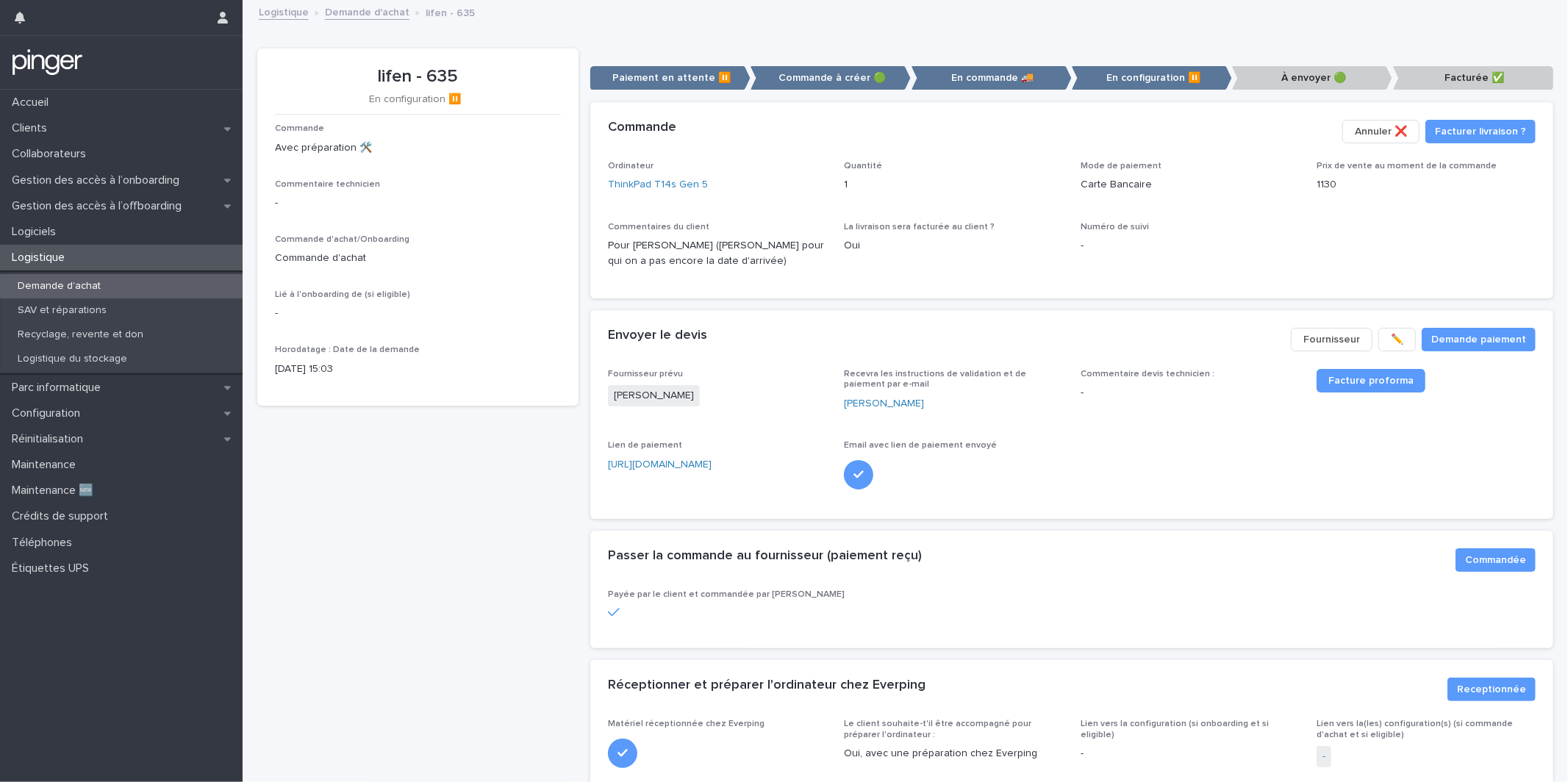
click at [1013, 384] on p "Recevra les instructions de validation et de paiement par e-mail" at bounding box center [954, 379] width 219 height 21
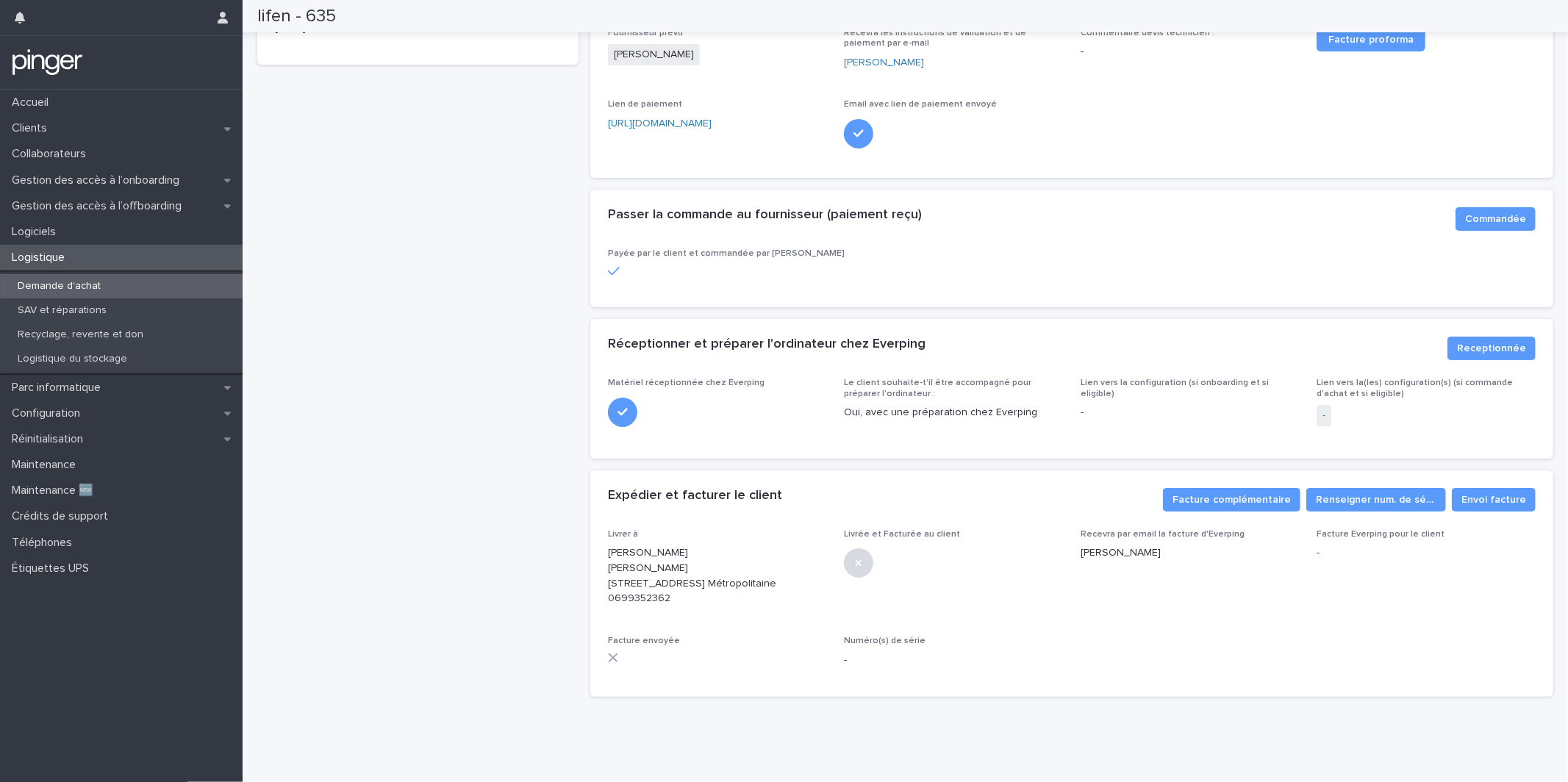
scroll to position [10, 0]
